Goal: Check status: Check status

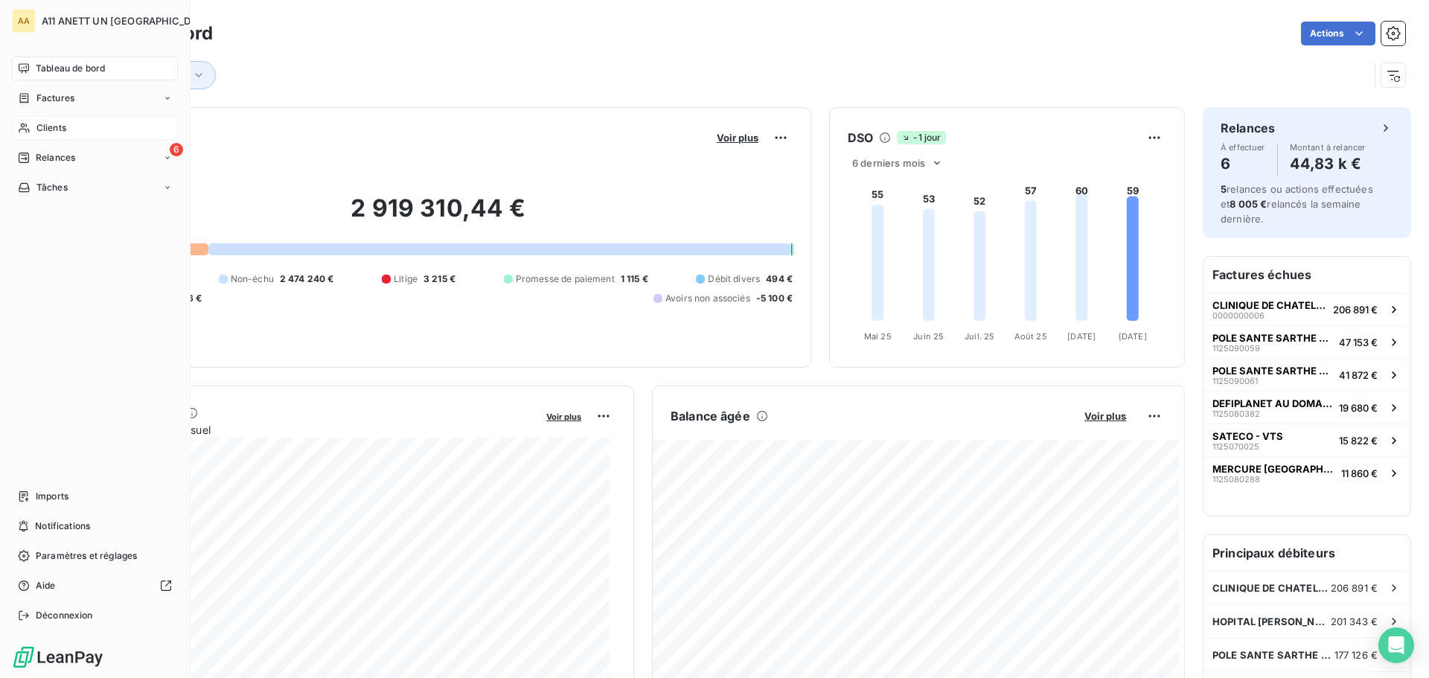
click at [43, 129] on span "Clients" at bounding box center [51, 127] width 30 height 13
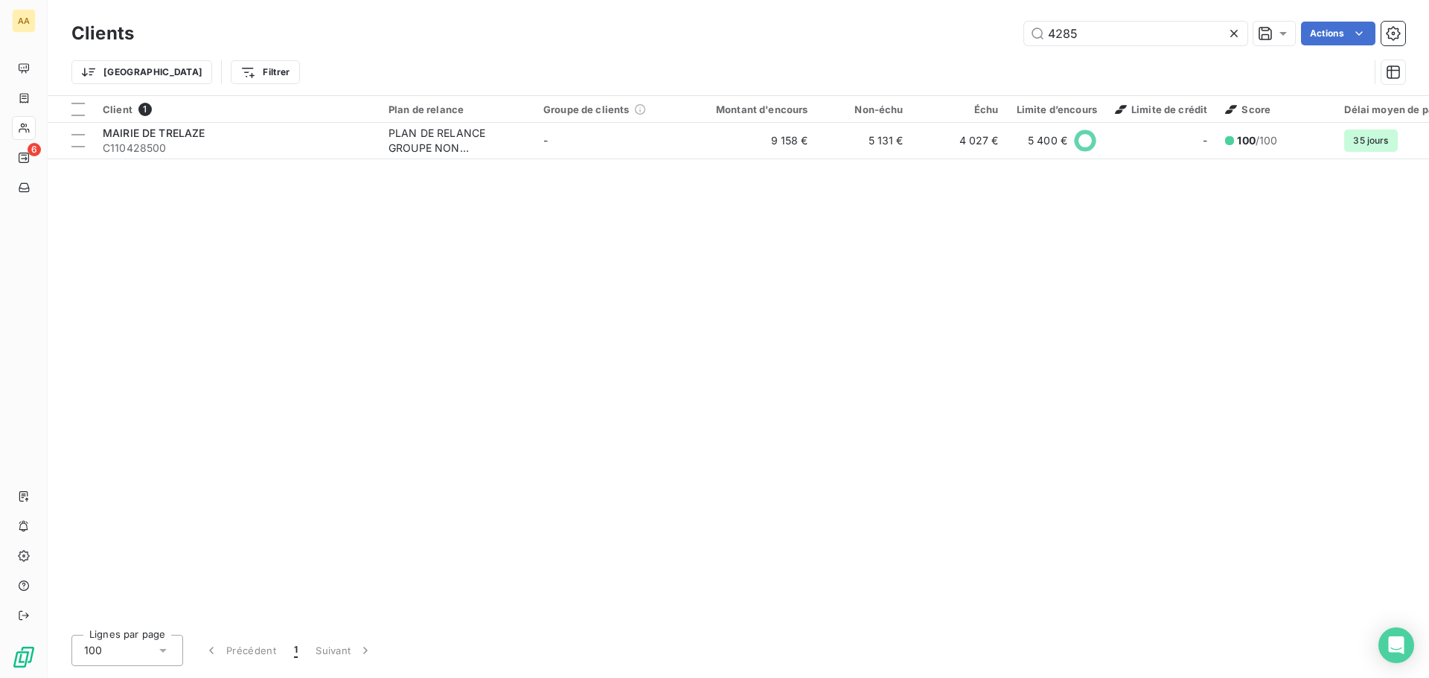
drag, startPoint x: 1080, startPoint y: 34, endPoint x: 1017, endPoint y: 34, distance: 62.5
click at [1017, 34] on div "4285 Actions" at bounding box center [778, 34] width 1253 height 24
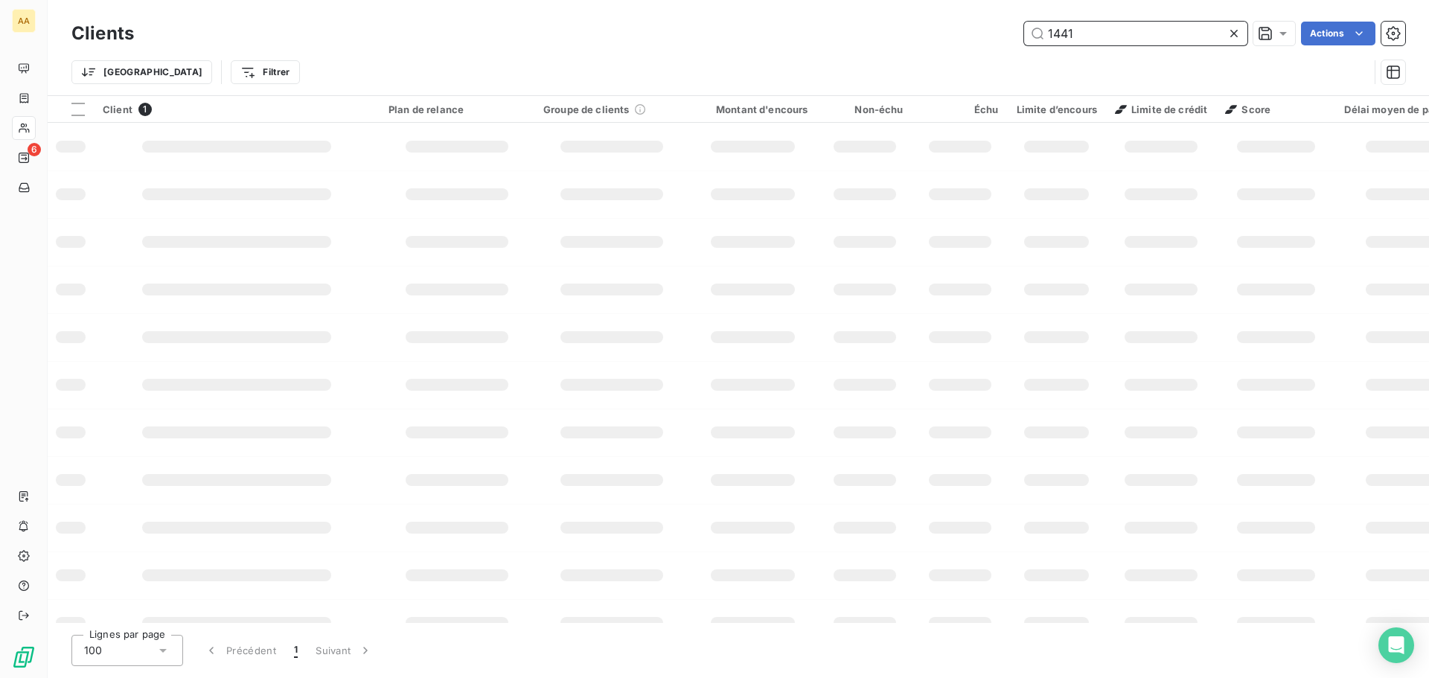
type input "1441"
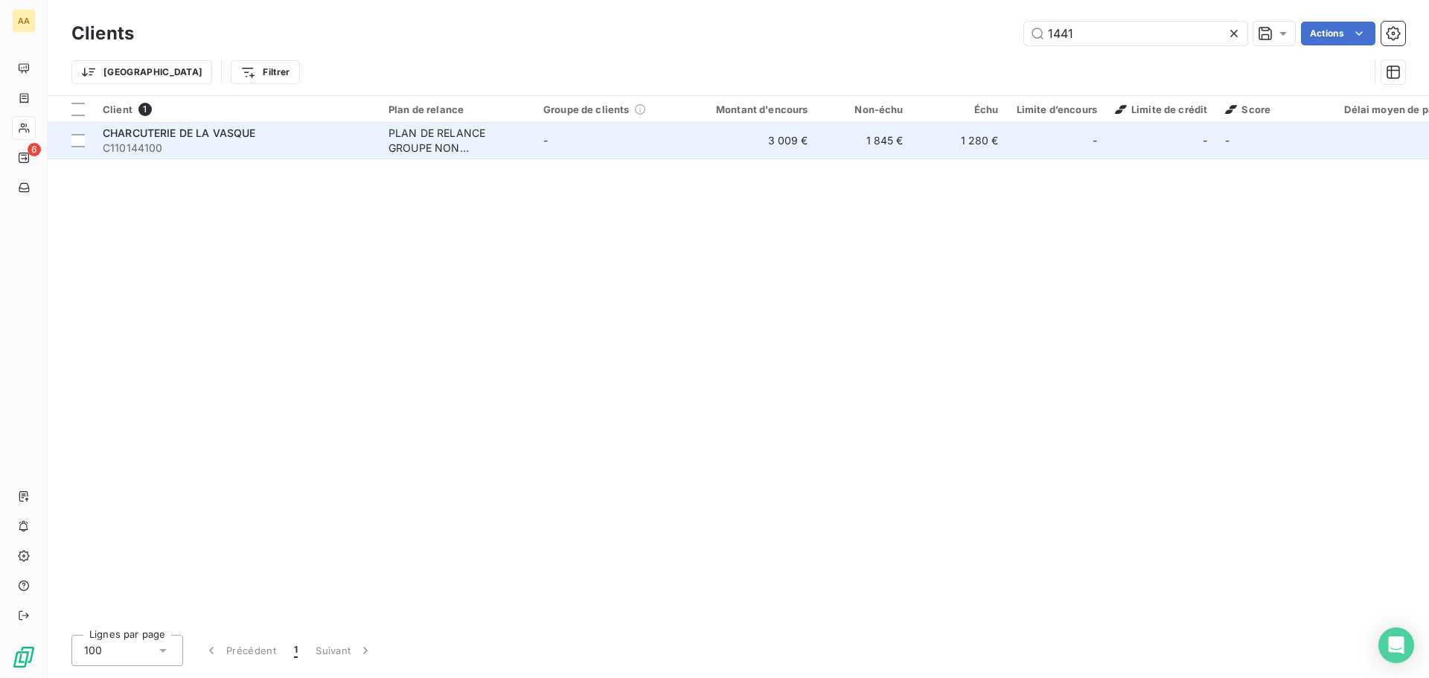
click at [234, 127] on span "CHARCUTERIE DE LA VASQUE" at bounding box center [179, 133] width 153 height 13
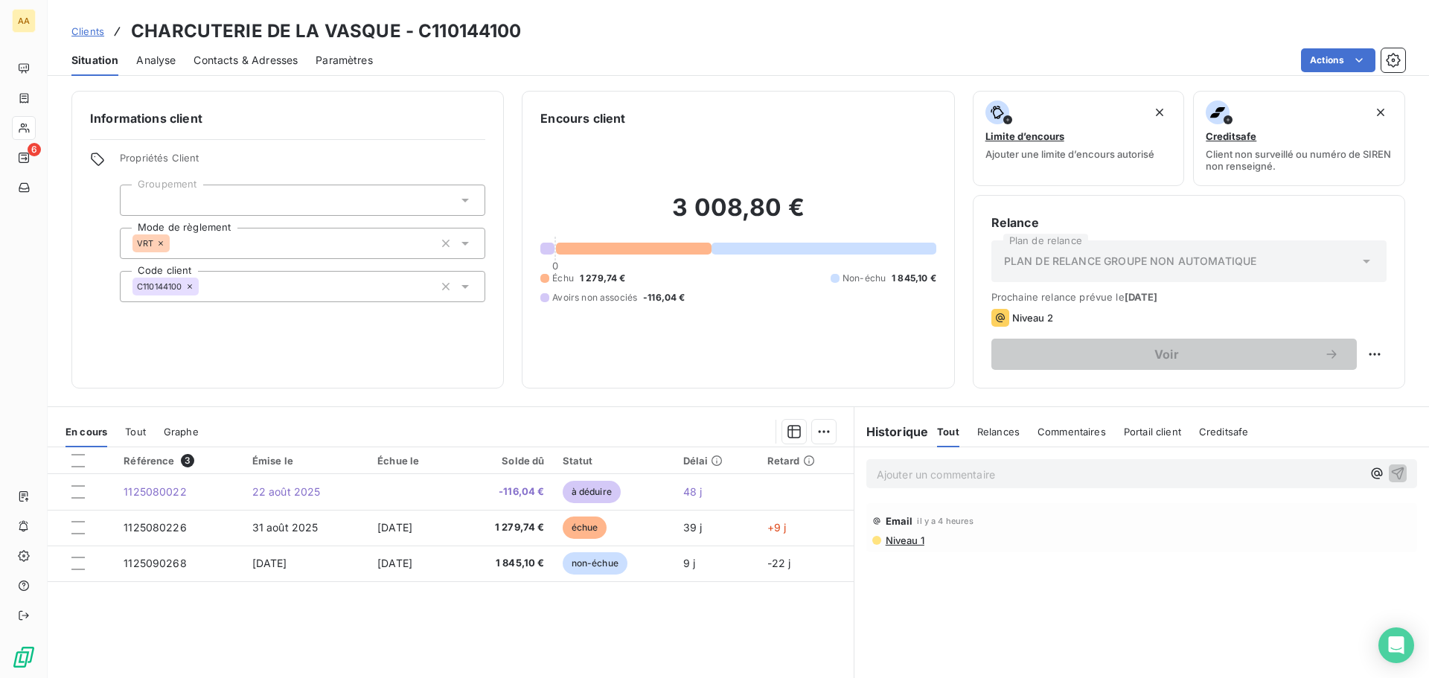
click at [496, 635] on div "Référence 3 Émise le Échue le Solde dû Statut Délai Retard 1125080022 [DATE] -1…" at bounding box center [451, 590] width 806 height 286
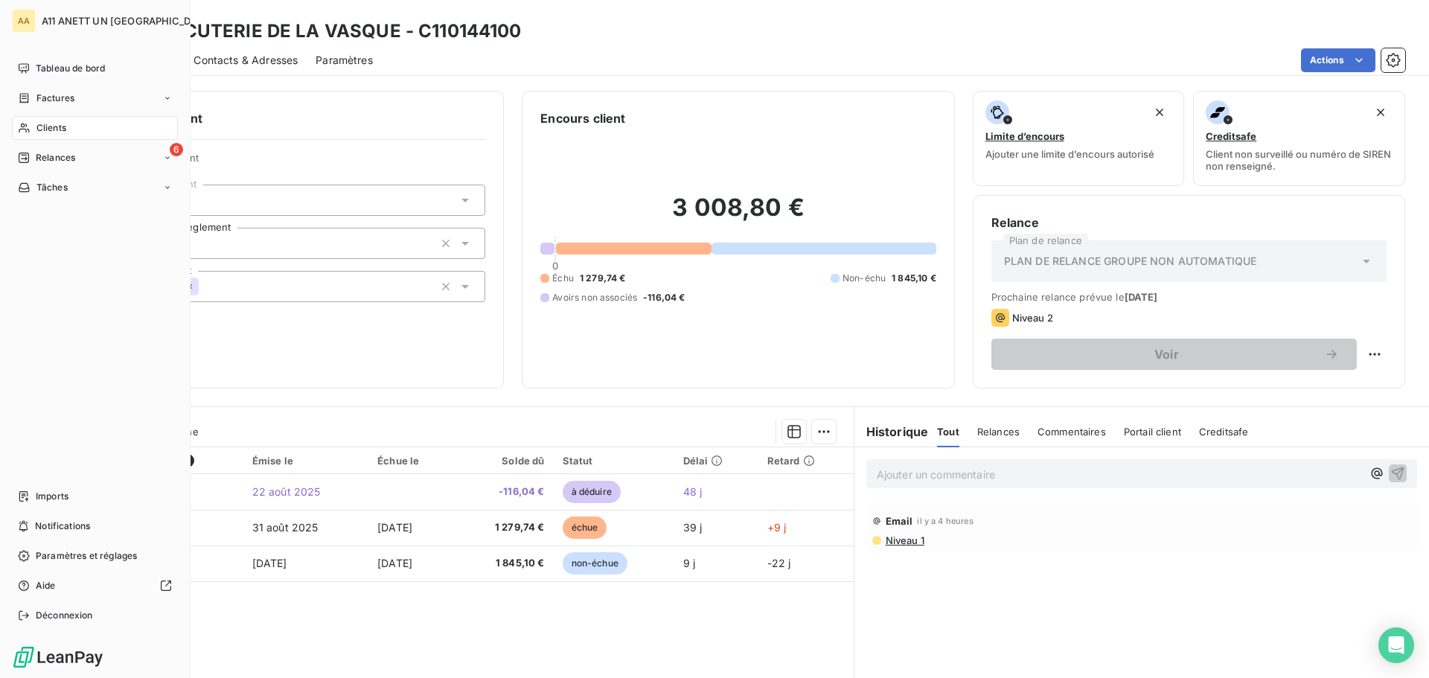
click at [40, 127] on span "Clients" at bounding box center [51, 127] width 30 height 13
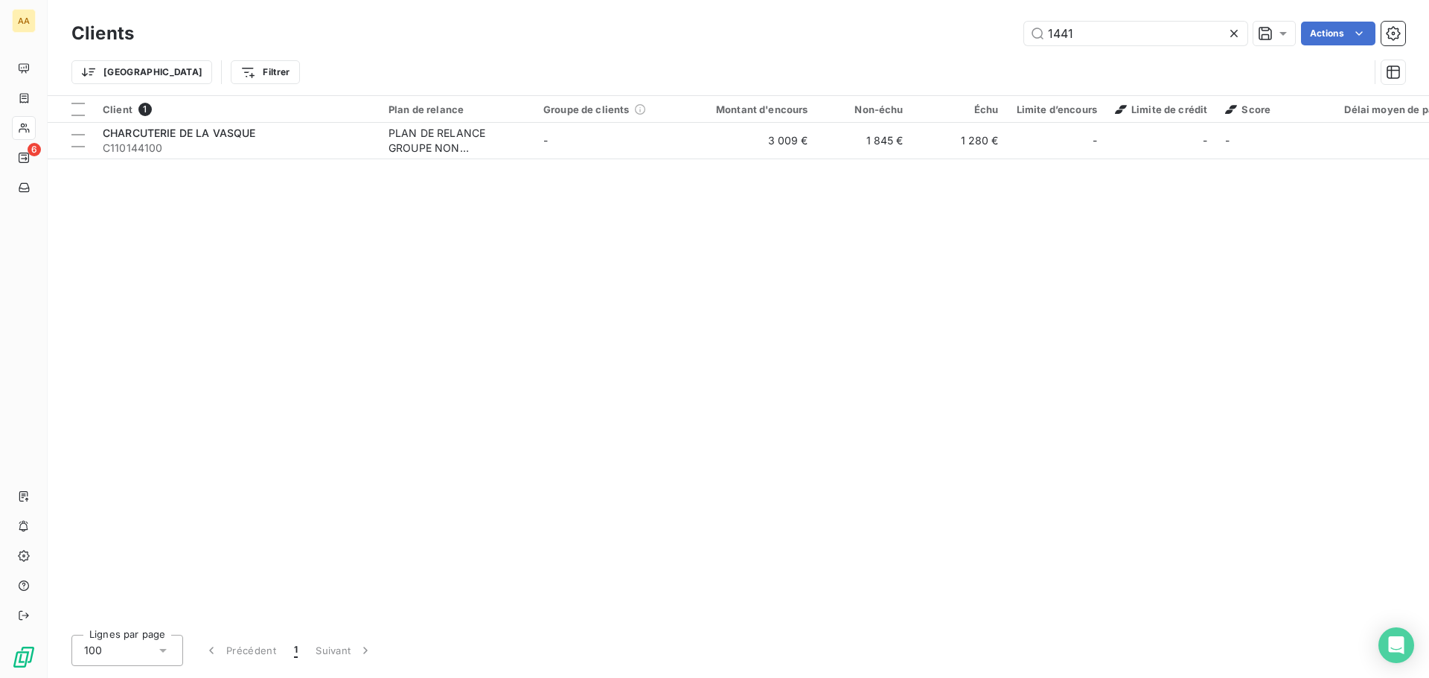
drag, startPoint x: 1087, startPoint y: 33, endPoint x: 962, endPoint y: 26, distance: 125.2
click at [962, 26] on div "1441 Actions" at bounding box center [778, 34] width 1253 height 24
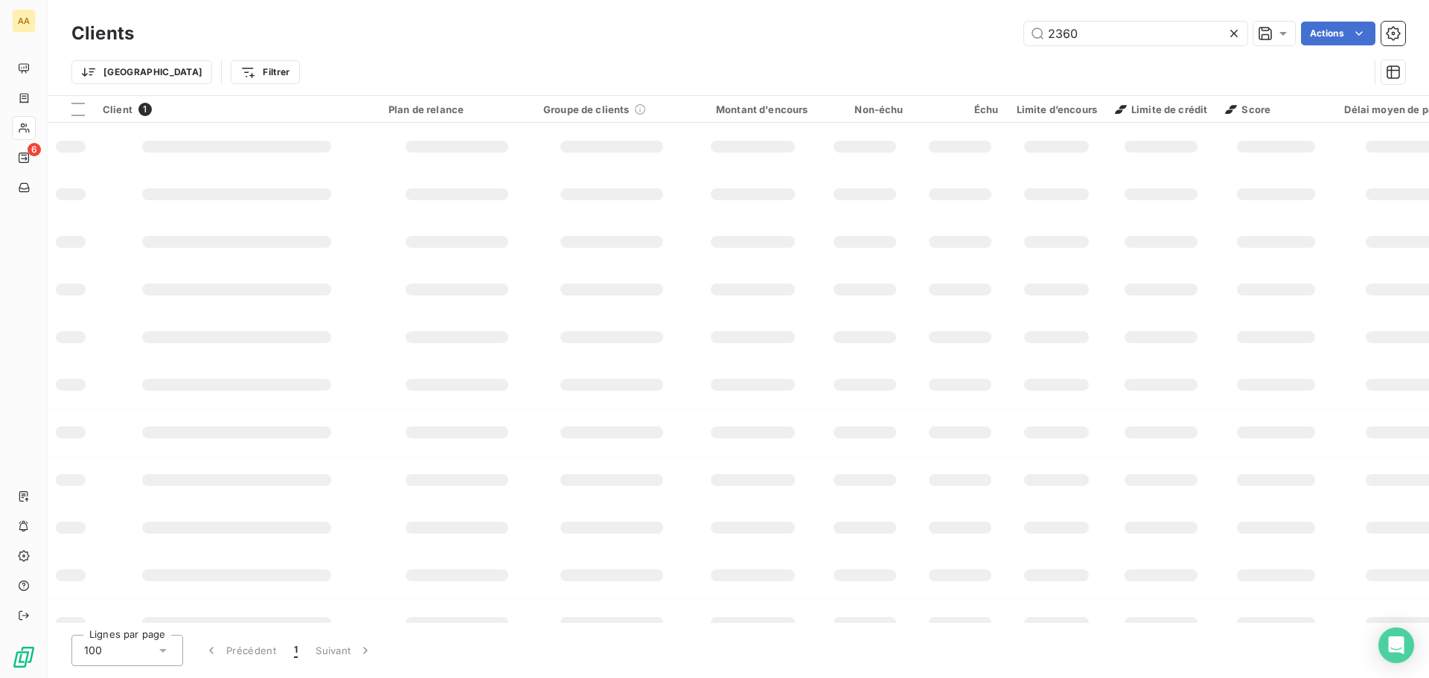
type input "2360"
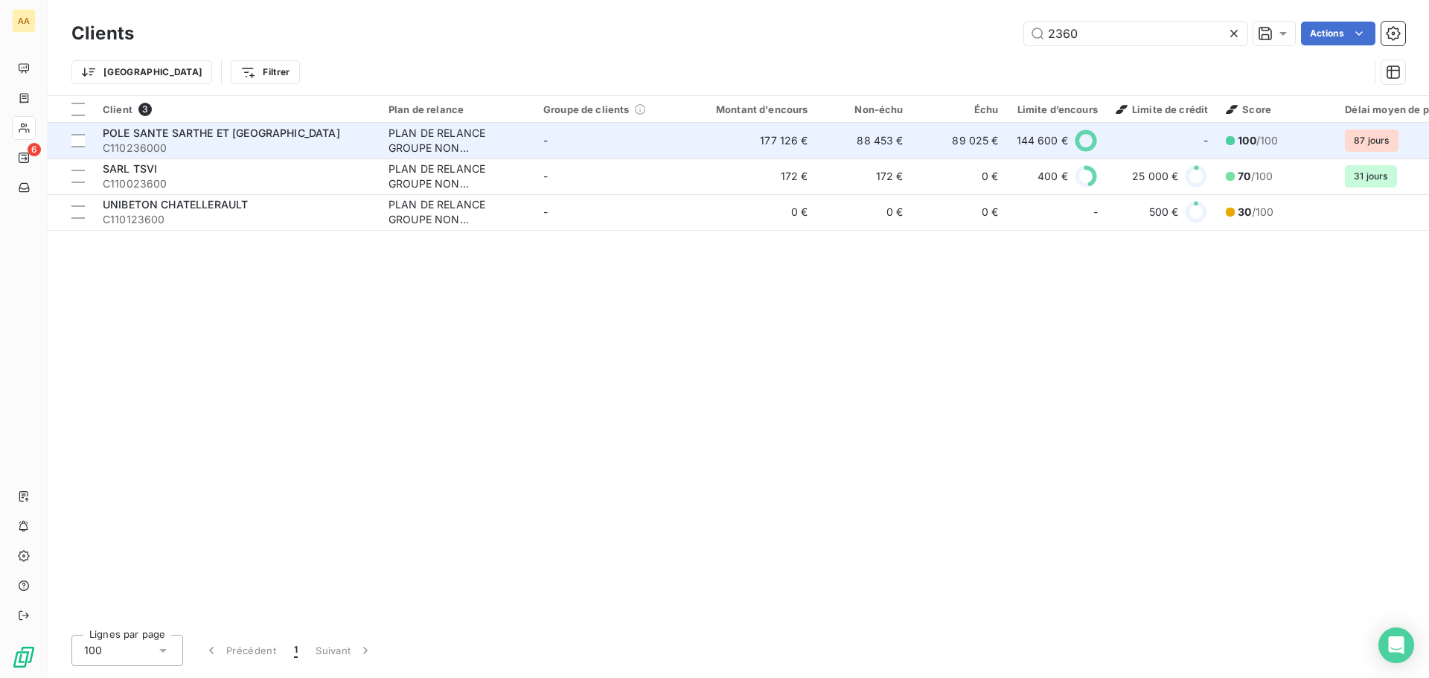
click at [238, 132] on span "POLE SANTE SARTHE ET [GEOGRAPHIC_DATA]" at bounding box center [221, 133] width 237 height 13
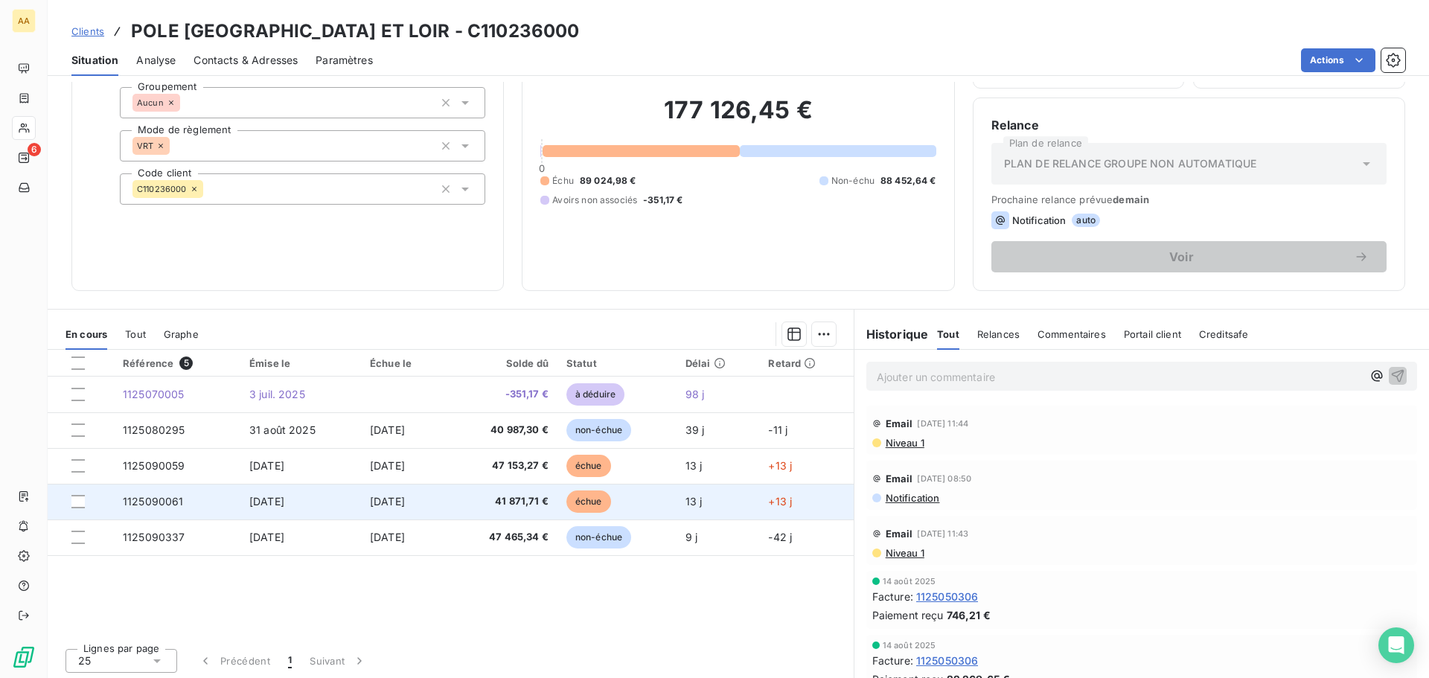
scroll to position [100, 0]
